Goal: Task Accomplishment & Management: Complete application form

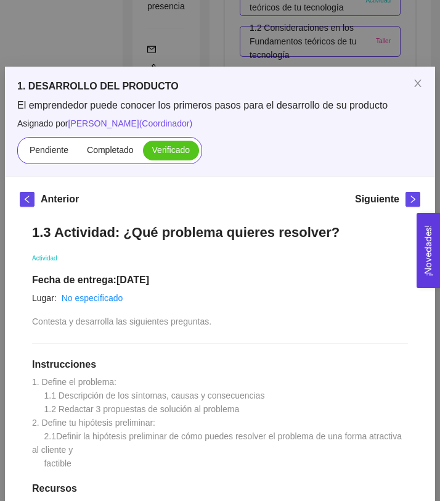
scroll to position [462, 0]
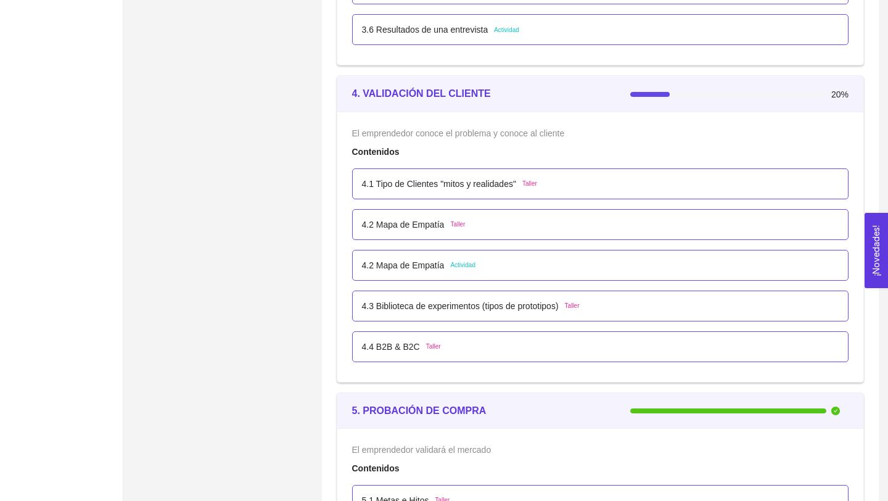
scroll to position [1973, 0]
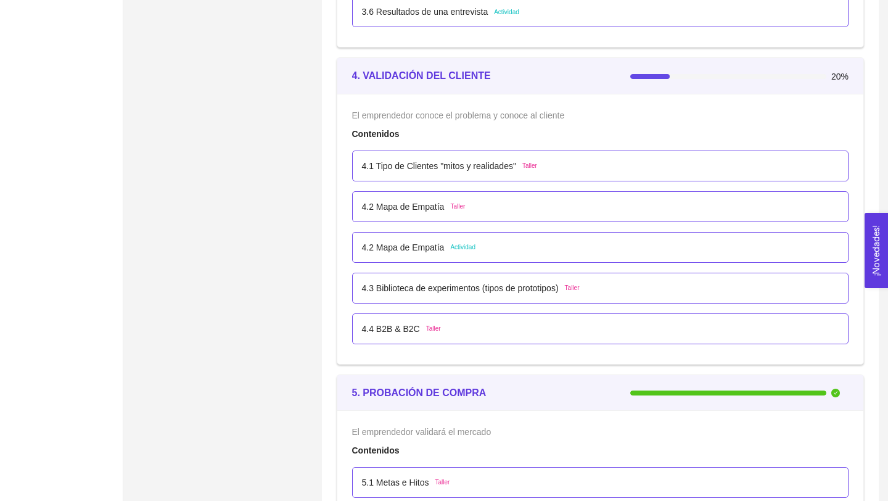
click at [456, 169] on p "4.1 Tipo de Clientes "mitos y realidades"" at bounding box center [439, 166] width 154 height 14
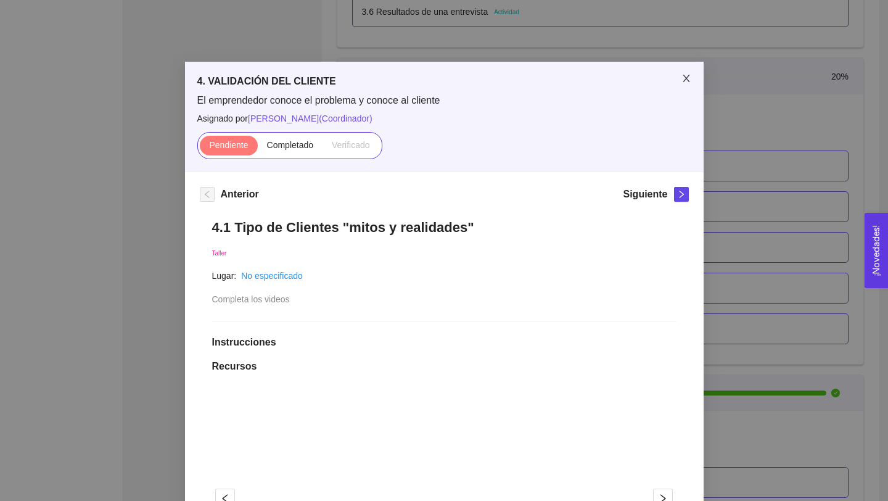
click at [521, 76] on icon "close" at bounding box center [687, 78] width 10 height 10
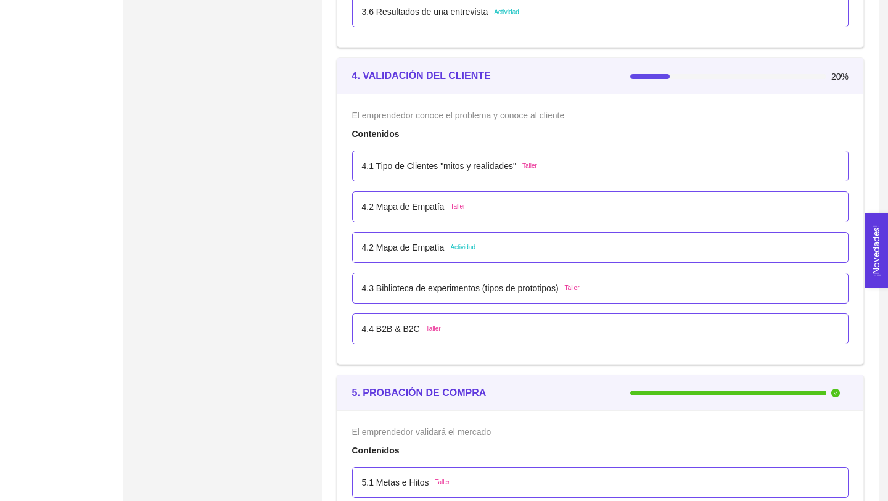
click at [447, 165] on p "4.1 Tipo de Clientes "mitos y realidades"" at bounding box center [439, 166] width 154 height 14
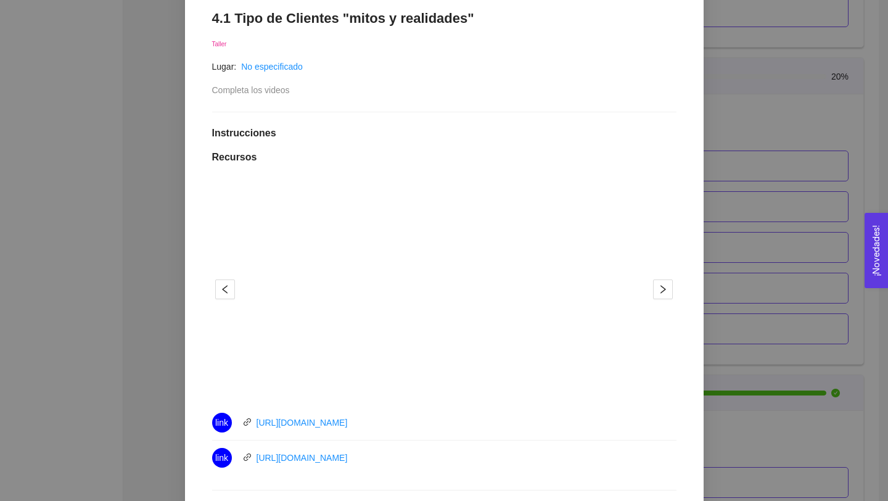
scroll to position [25, 0]
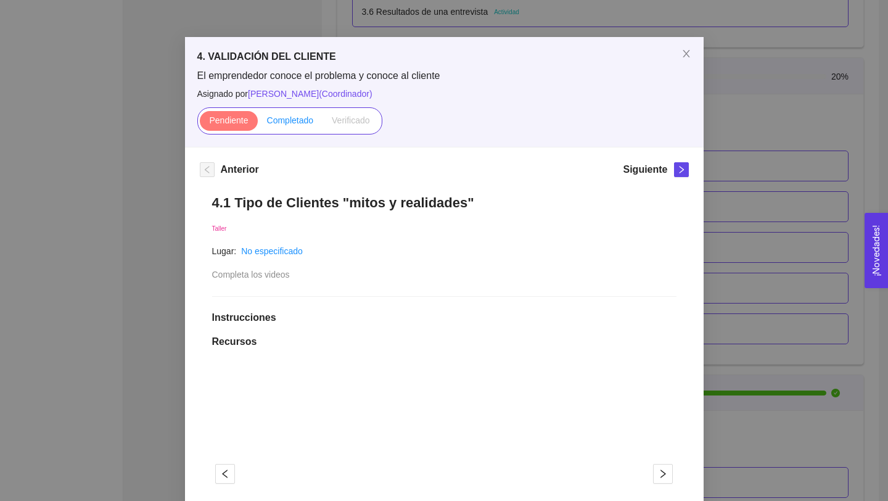
click at [294, 117] on span "Completado" at bounding box center [290, 120] width 47 height 10
click at [258, 123] on input "Completado" at bounding box center [258, 123] width 0 height 0
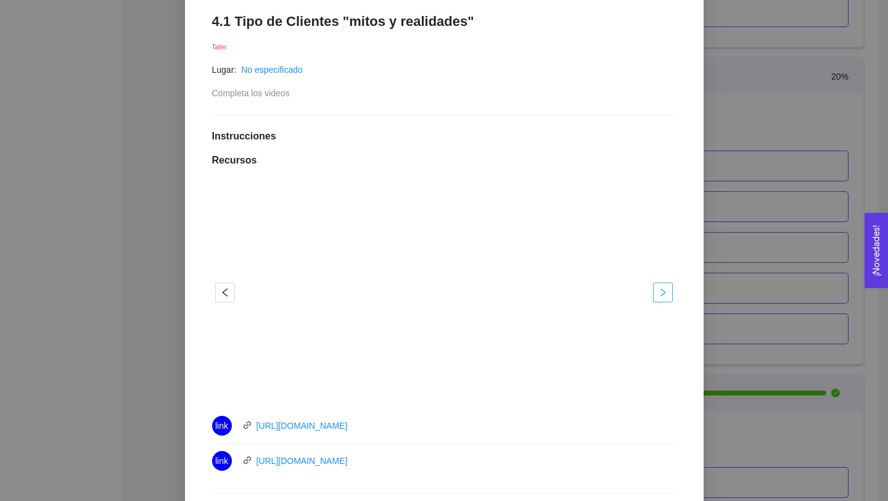
scroll to position [23, 0]
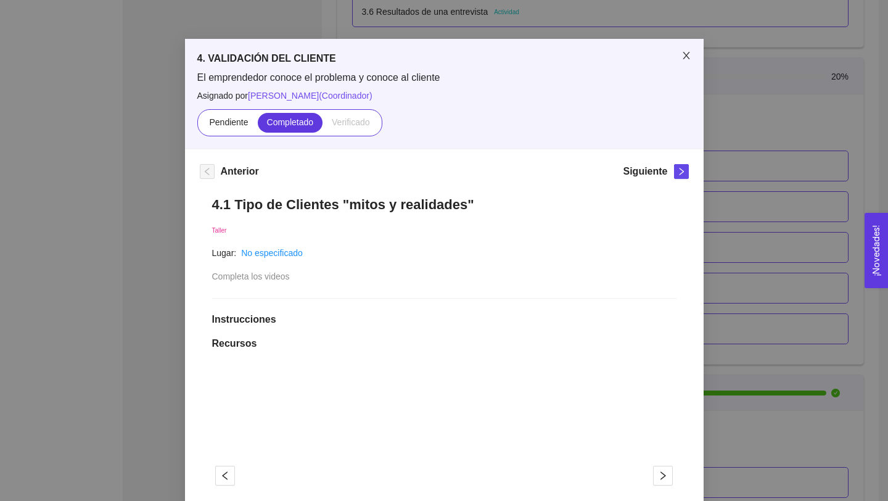
click at [521, 53] on icon "close" at bounding box center [687, 56] width 10 height 10
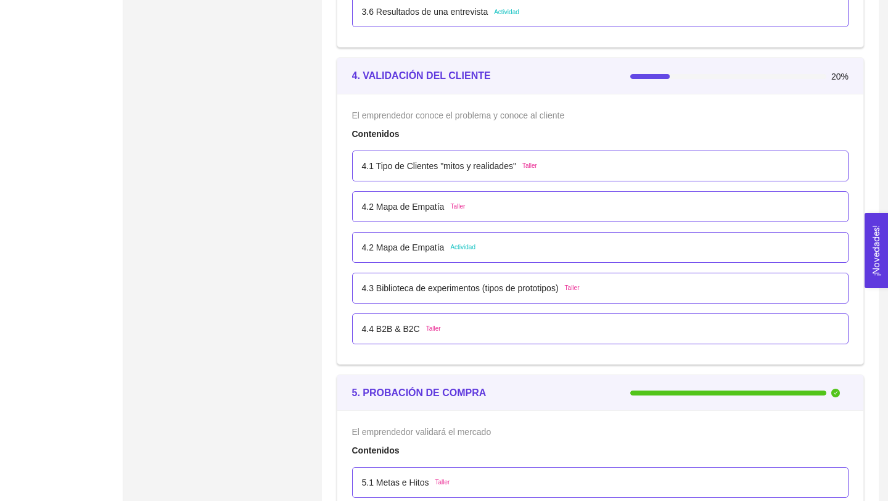
click at [495, 165] on p "4.1 Tipo de Clientes "mitos y realidades"" at bounding box center [439, 166] width 154 height 14
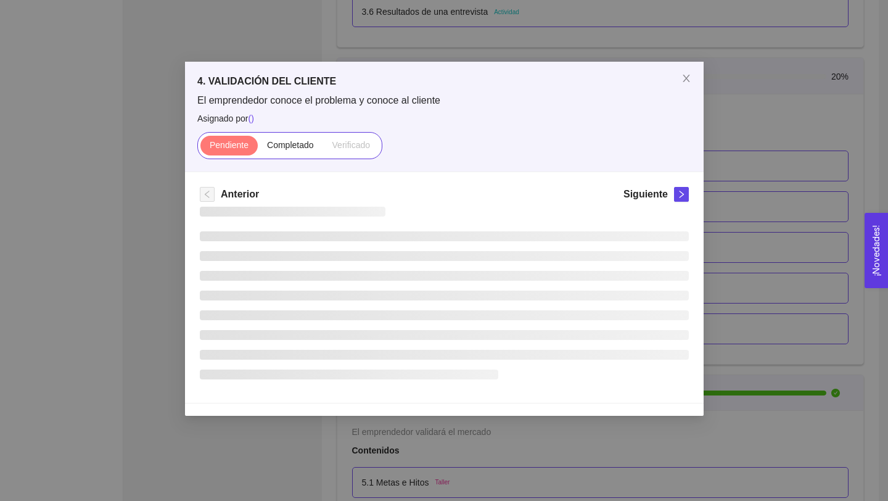
scroll to position [0, 0]
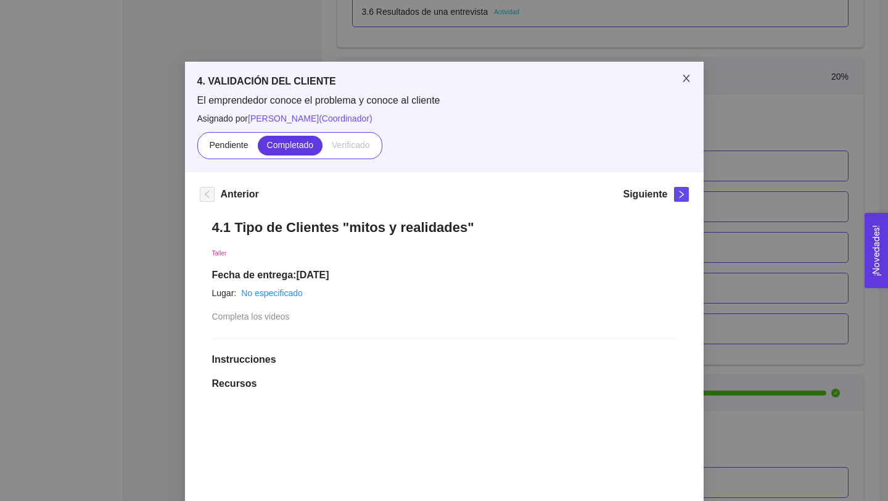
click at [521, 78] on icon "close" at bounding box center [686, 78] width 7 height 7
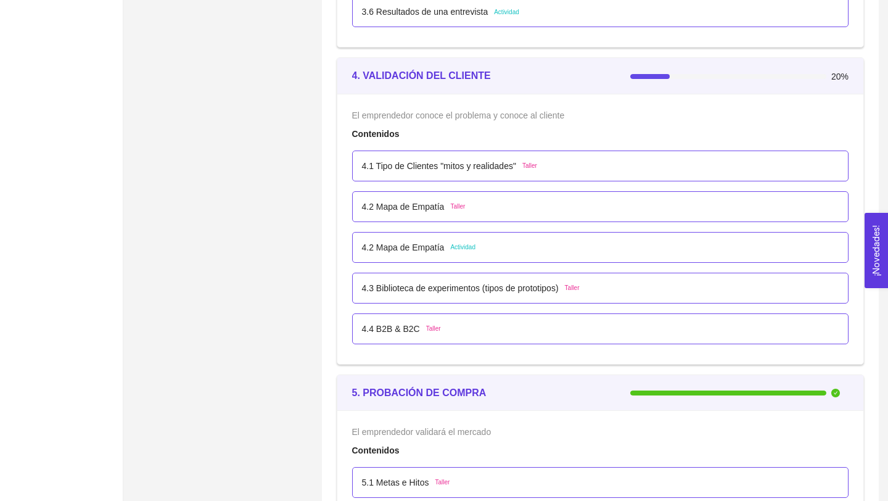
click at [424, 207] on p "4.2 Mapa de Empatía" at bounding box center [403, 207] width 83 height 14
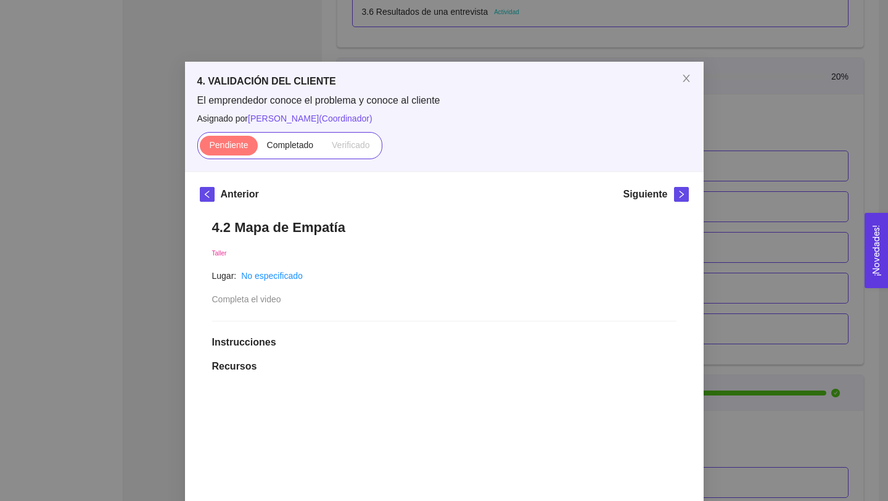
click at [163, 312] on div "4. VALIDACIÓN DEL CLIENTE El emprendedor conoce el problema y conoce al cliente…" at bounding box center [444, 250] width 888 height 501
click at [521, 80] on icon "close" at bounding box center [687, 78] width 10 height 10
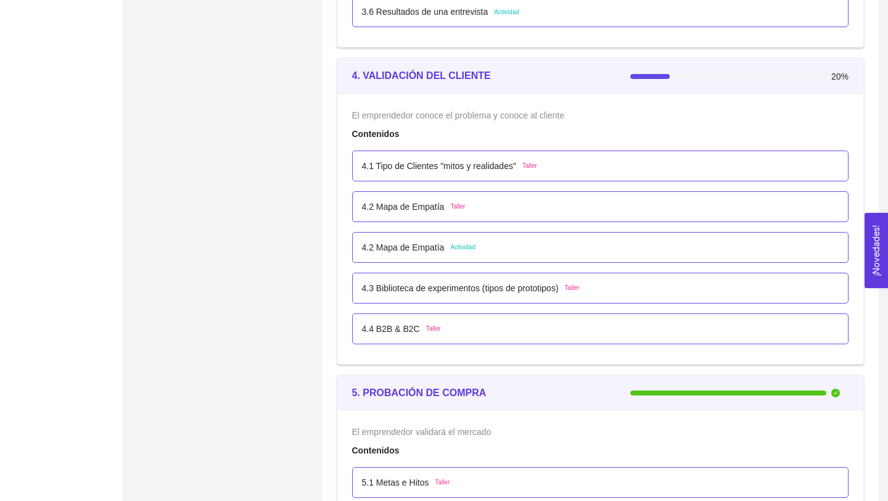
click at [424, 208] on p "4.2 Mapa de Empatía" at bounding box center [403, 207] width 83 height 14
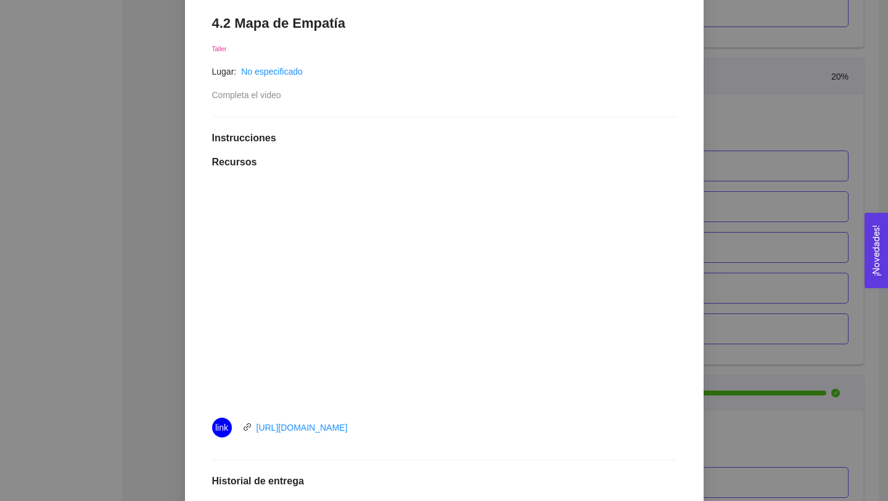
scroll to position [204, 0]
